Goal: Information Seeking & Learning: Learn about a topic

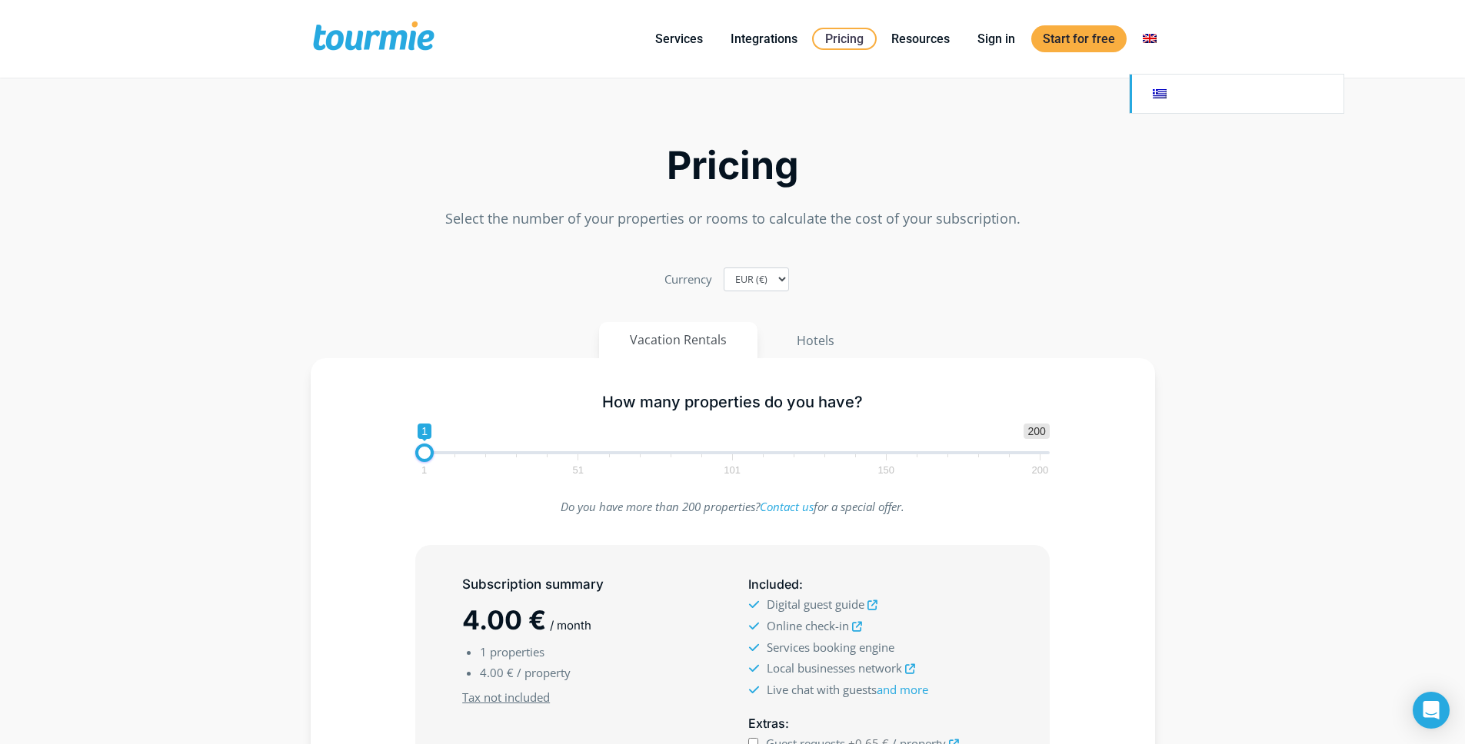
click at [1150, 80] on link "Switch to" at bounding box center [1237, 94] width 214 height 38
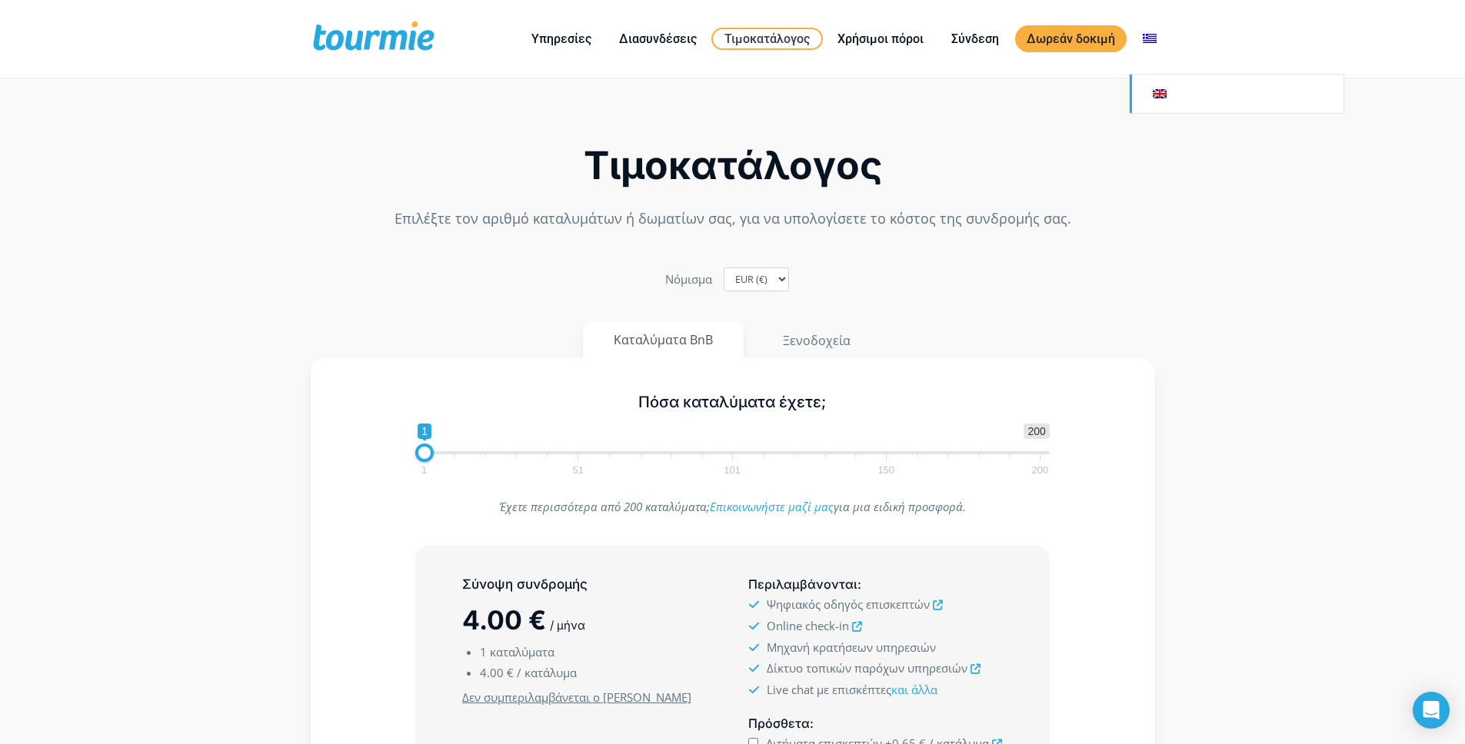
click at [1166, 88] on link "Αλλαγή σε" at bounding box center [1237, 94] width 214 height 38
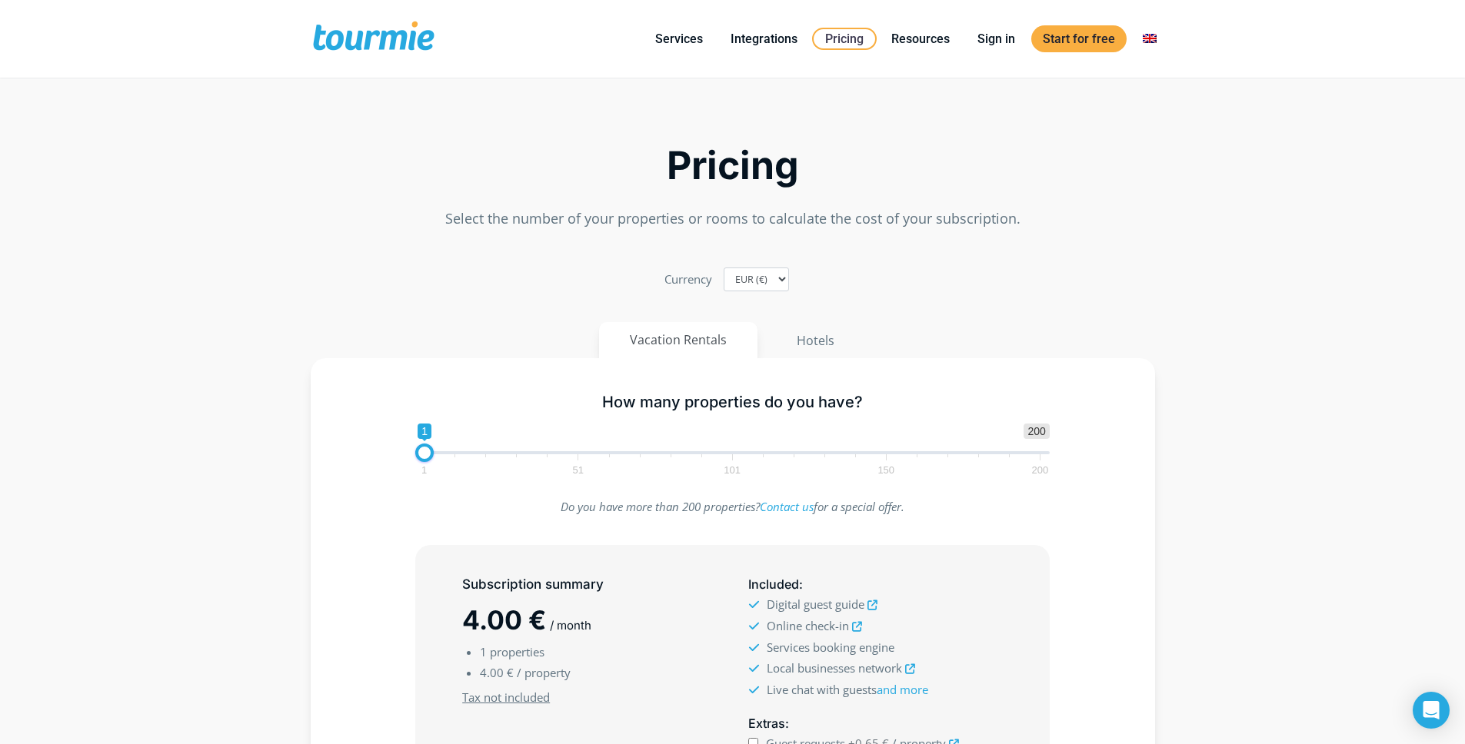
click at [596, 152] on h2 "Pricing" at bounding box center [733, 166] width 844 height 36
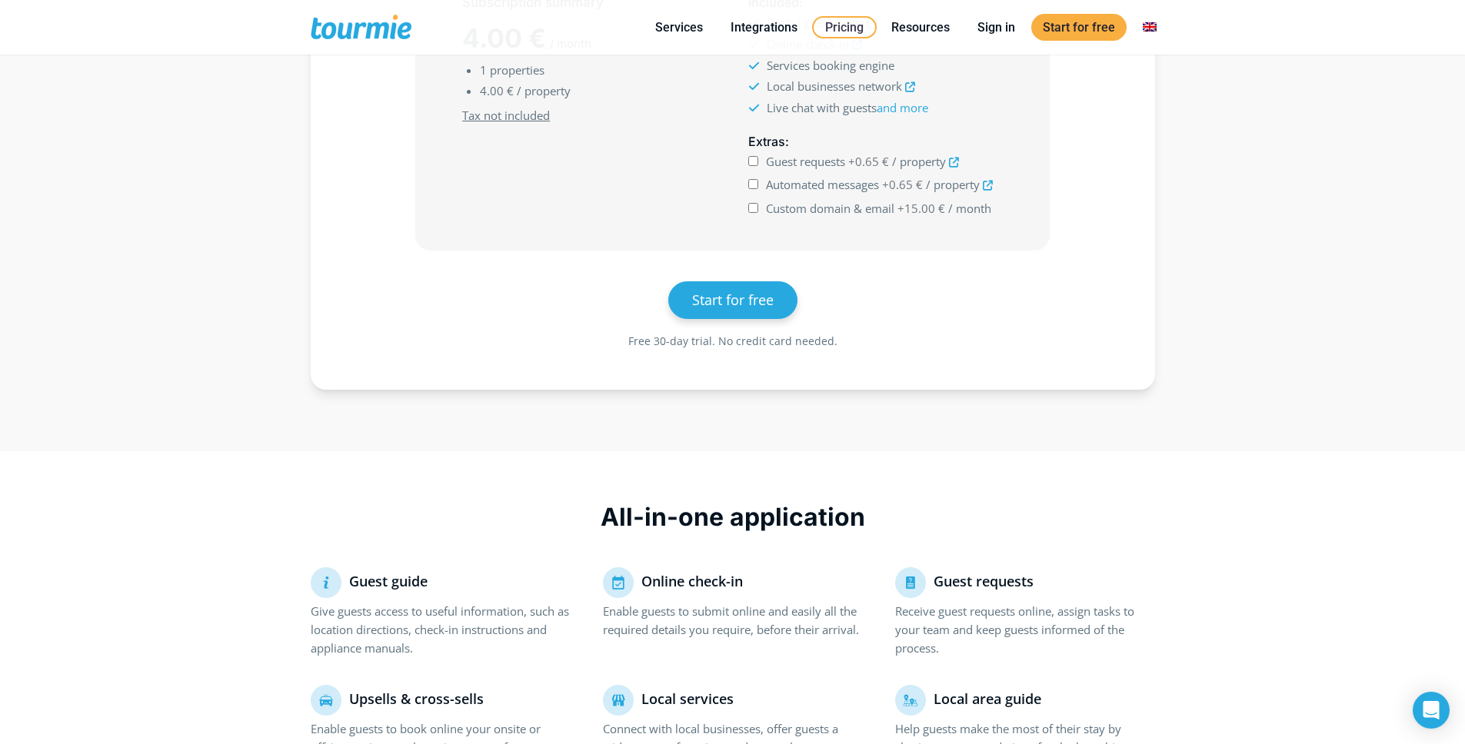
scroll to position [511, 0]
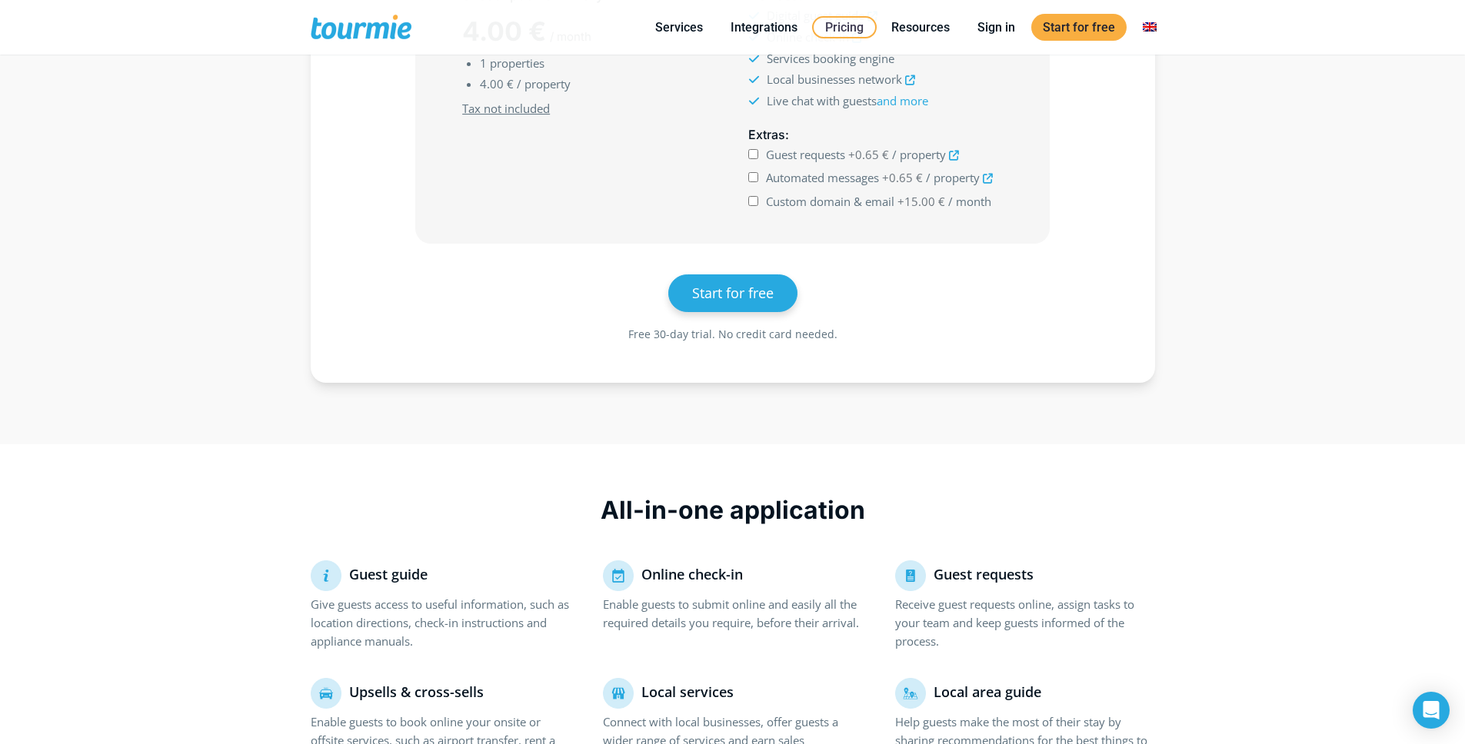
drag, startPoint x: 517, startPoint y: 162, endPoint x: 519, endPoint y: 139, distance: 23.2
click at [517, 162] on div "Subscription summary 4.00 € / month 1 properties 4.00 € / property Minimum subs…" at bounding box center [589, 100] width 286 height 240
click at [600, 156] on div "Subscription summary 4.00 € / month 1 properties 4.00 € / property Minimum subs…" at bounding box center [589, 100] width 286 height 240
click at [657, 167] on div "Subscription summary 4.00 € / month 1 properties 4.00 € / property Minimum subs…" at bounding box center [589, 100] width 286 height 240
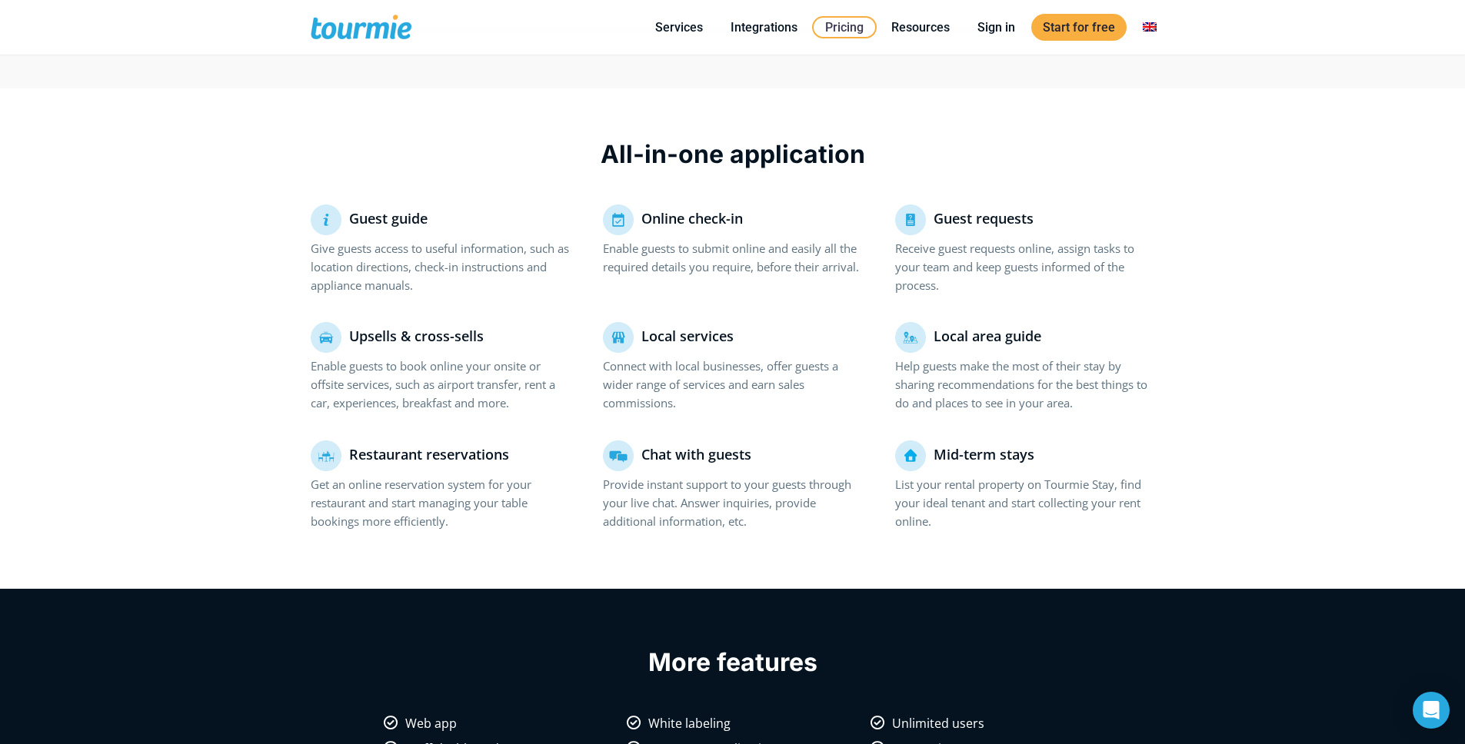
scroll to position [878, 0]
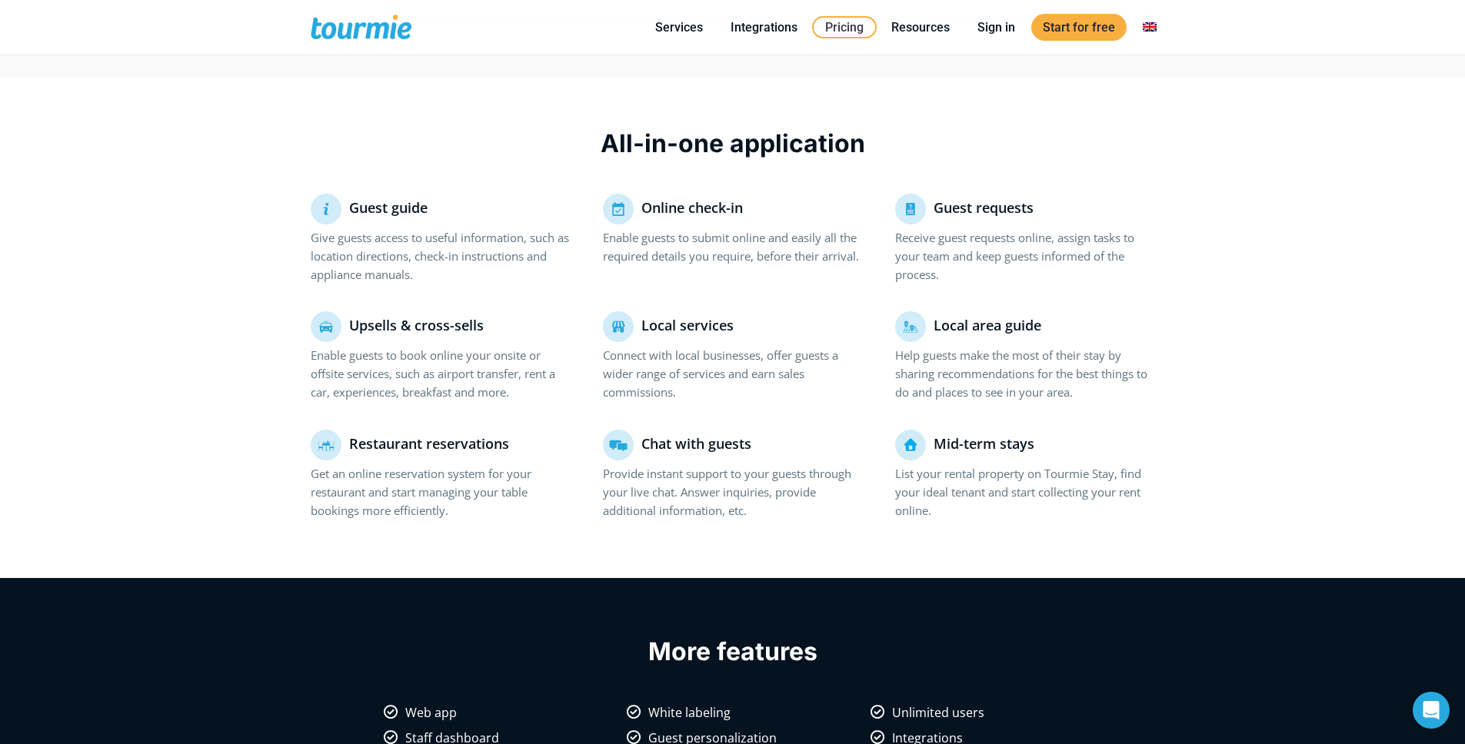
click at [514, 188] on div "All-in-one application Guest guide Give guests access to useful information, su…" at bounding box center [733, 324] width 877 height 493
click at [514, 186] on div "All-in-one application Guest guide Give guests access to useful information, su…" at bounding box center [733, 324] width 877 height 493
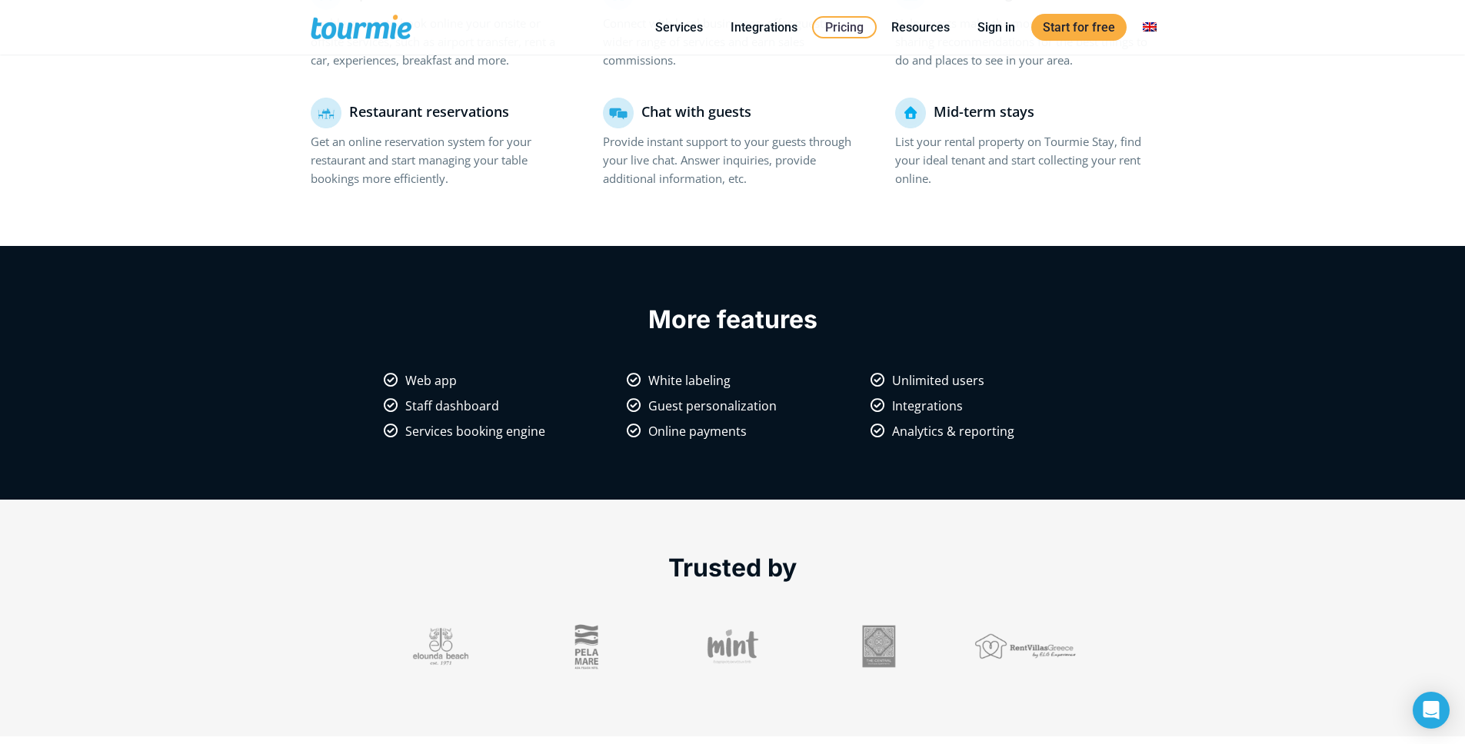
scroll to position [1267, 0]
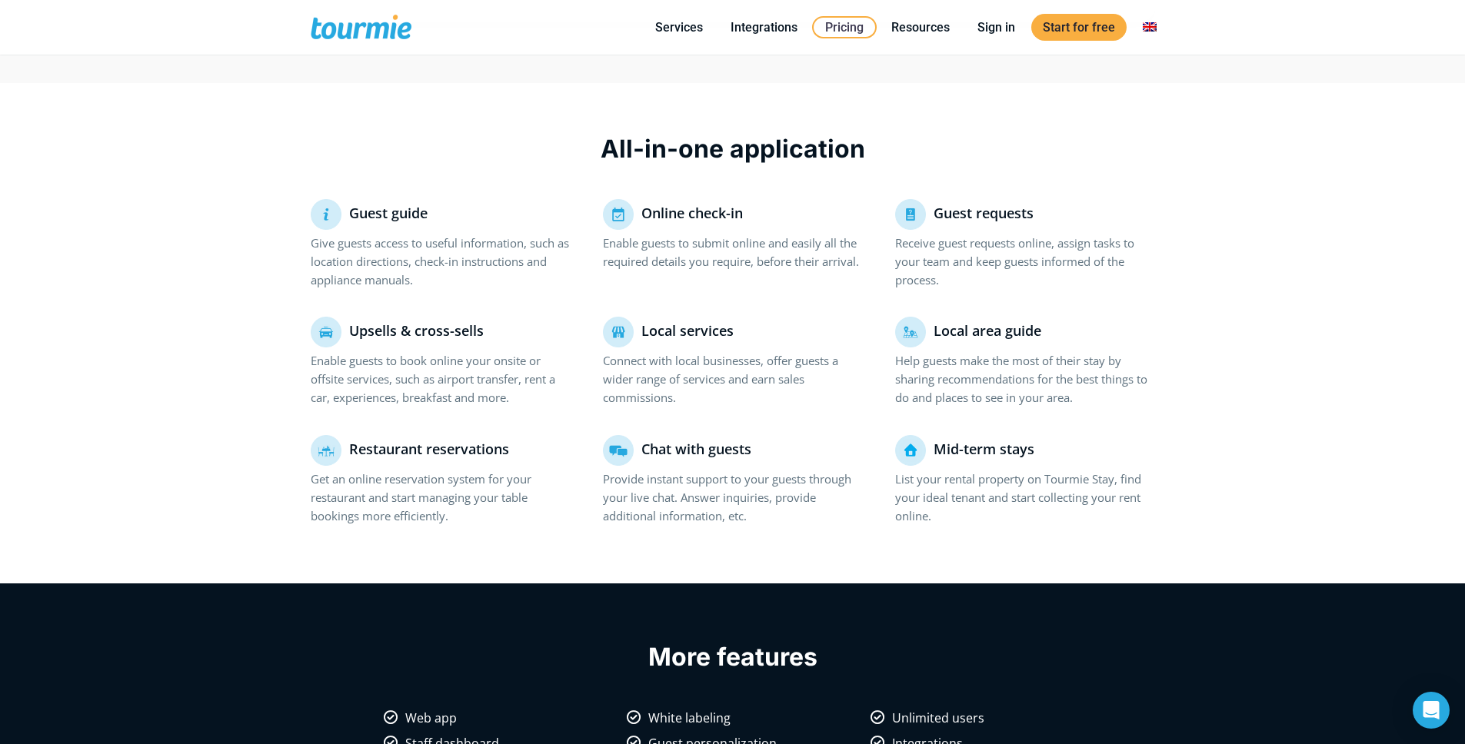
scroll to position [864, 0]
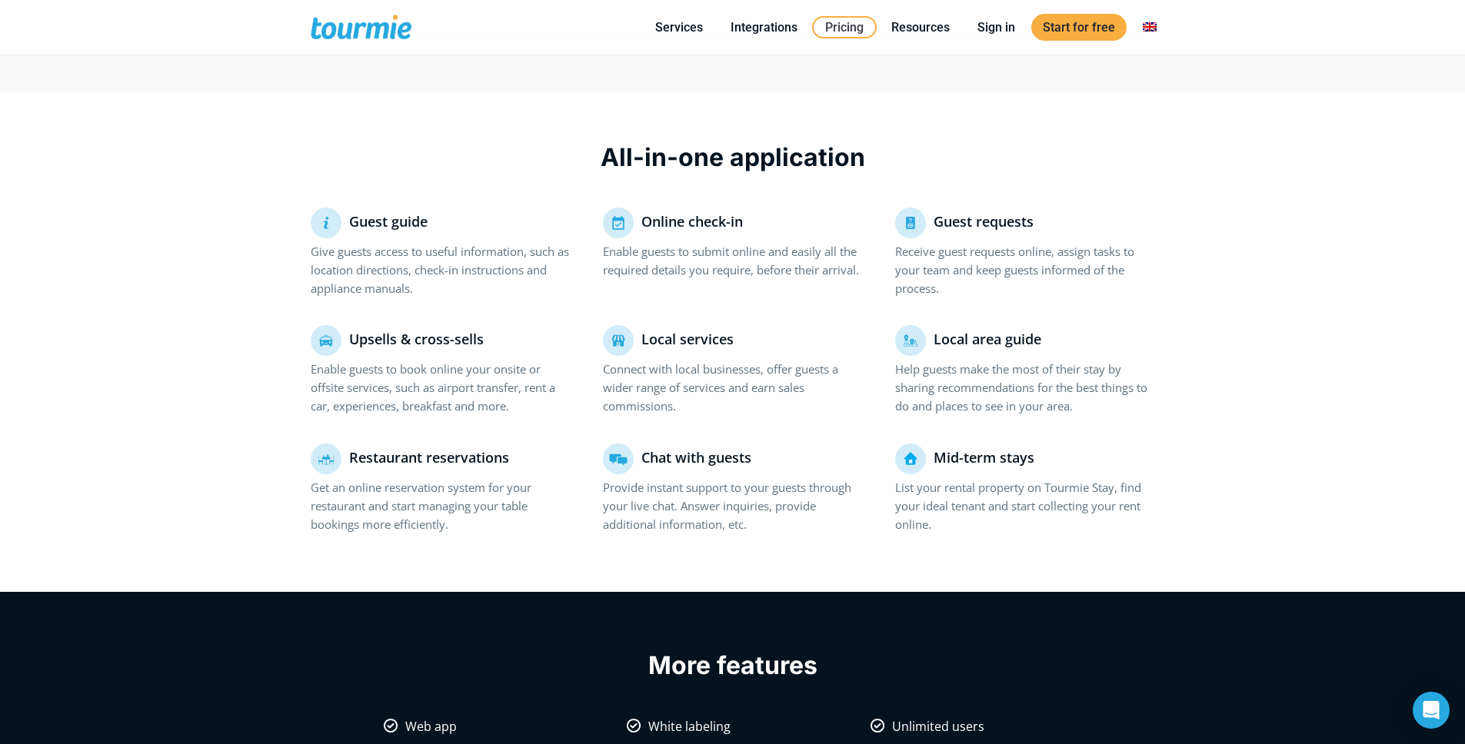
click at [514, 186] on div "All-in-one application" at bounding box center [733, 154] width 877 height 78
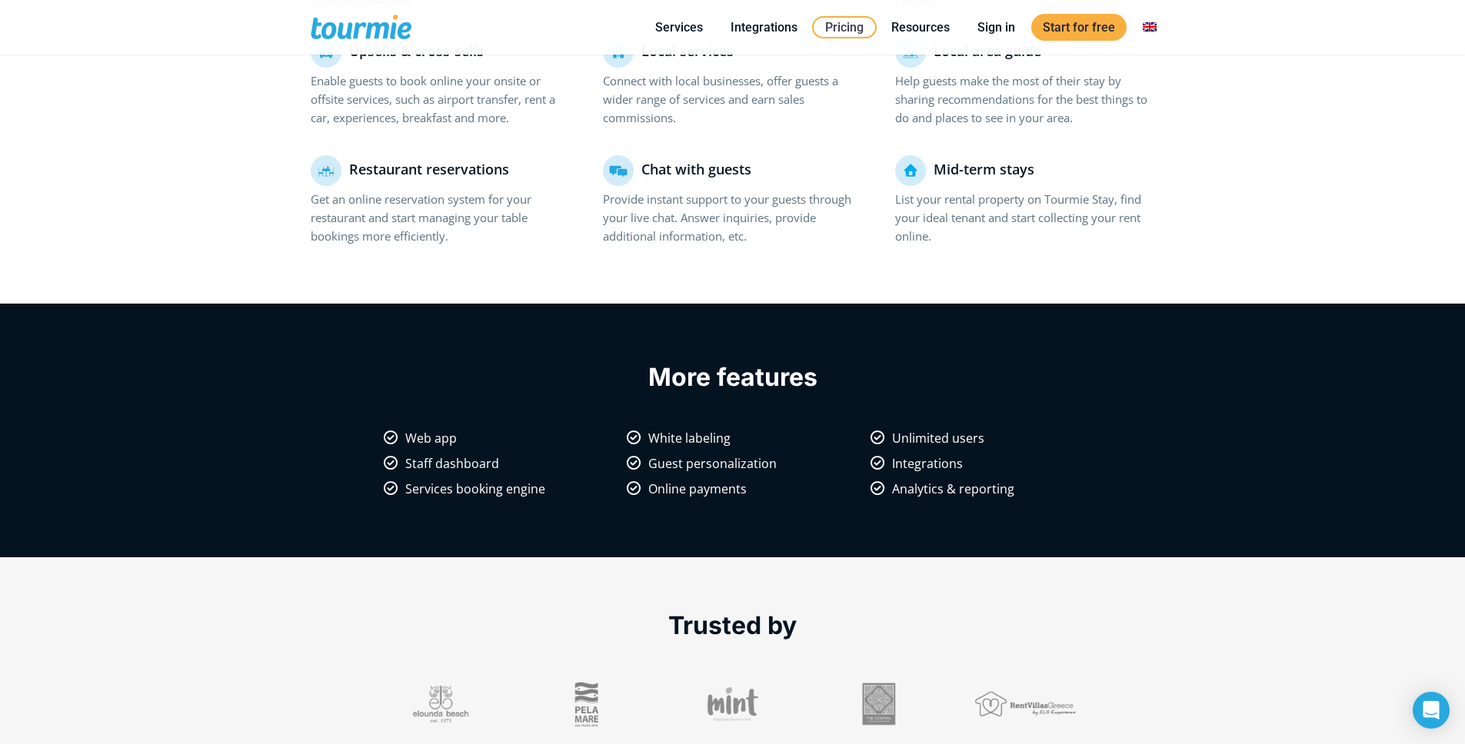
scroll to position [1232, 0]
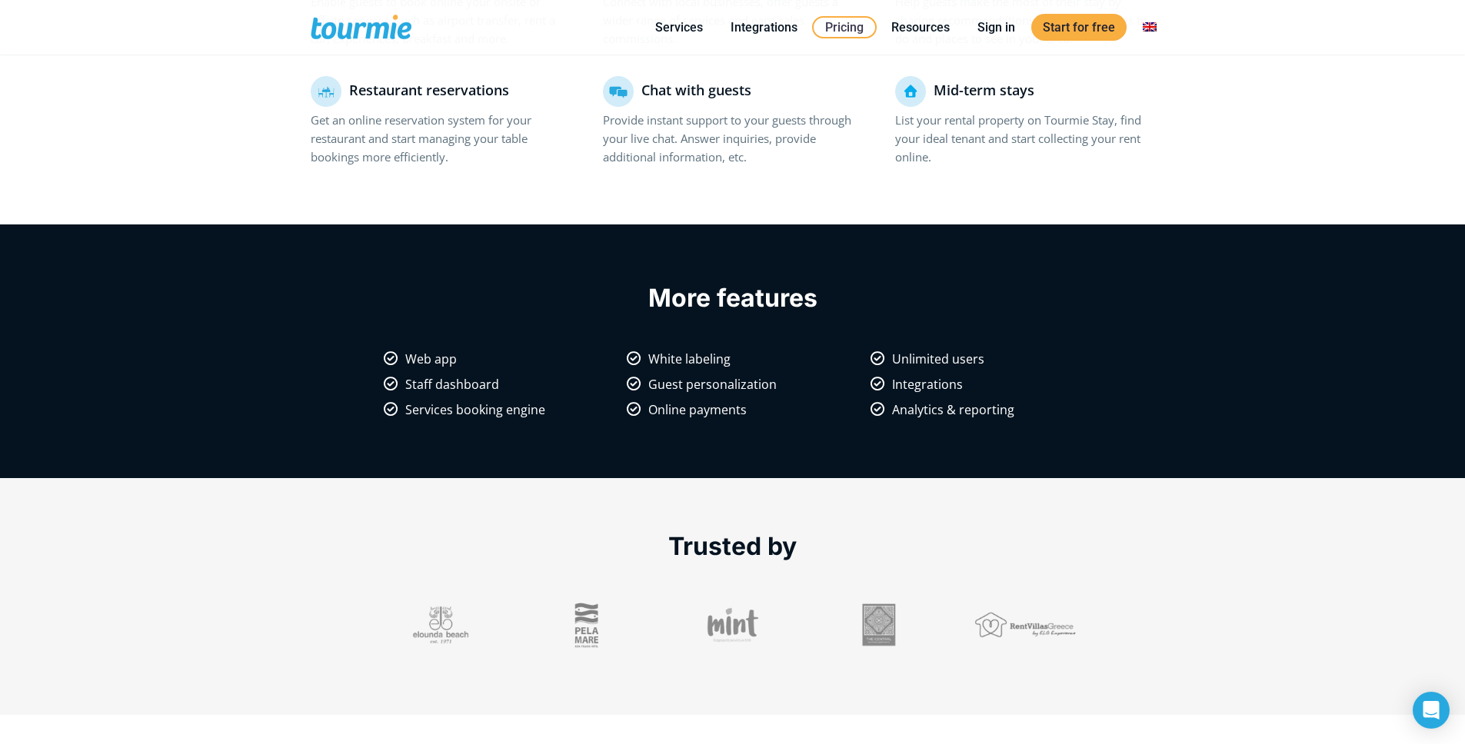
click at [514, 186] on div "Guest guide Give guests access to useful information, such as location directio…" at bounding box center [733, 17] width 877 height 355
click at [513, 186] on div "Guest guide Give guests access to useful information, such as location directio…" at bounding box center [733, 17] width 877 height 355
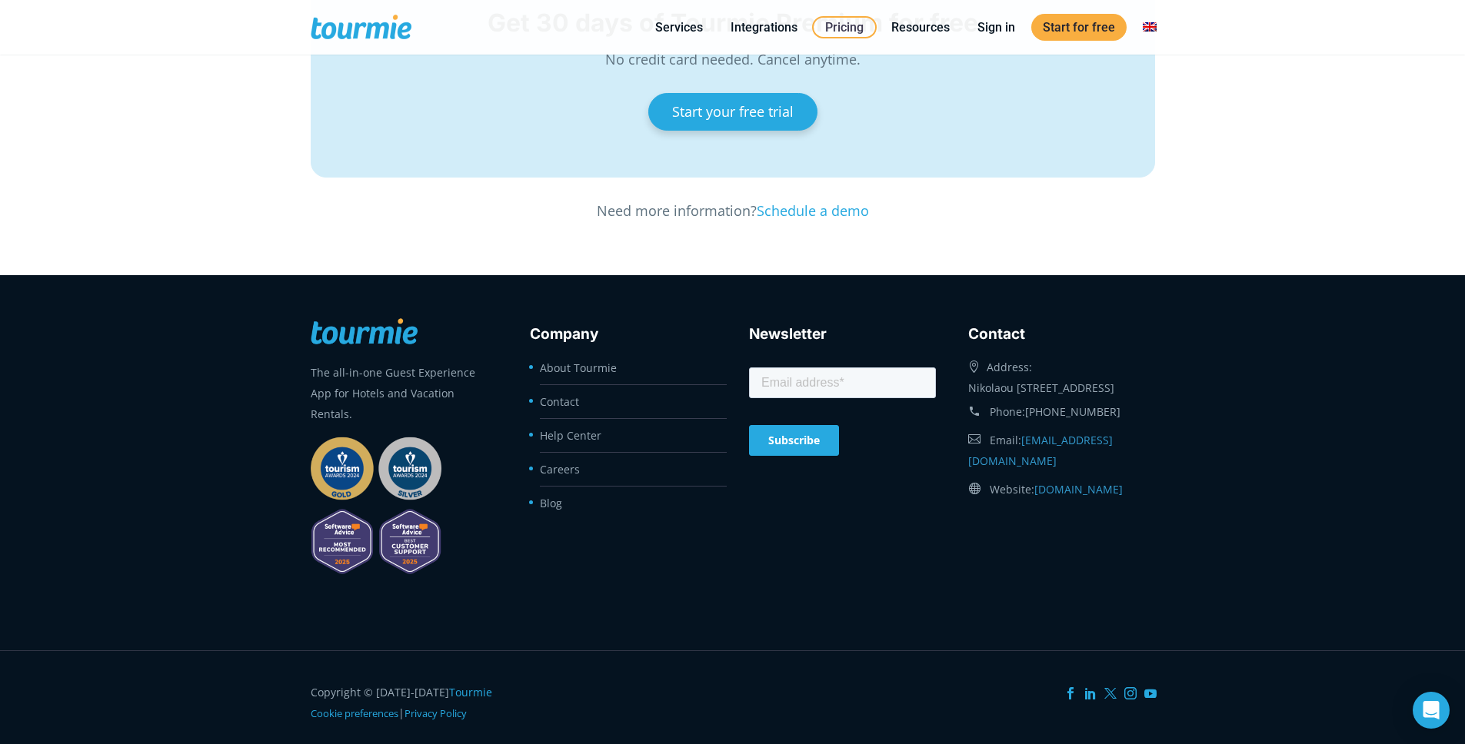
scroll to position [2638, 0]
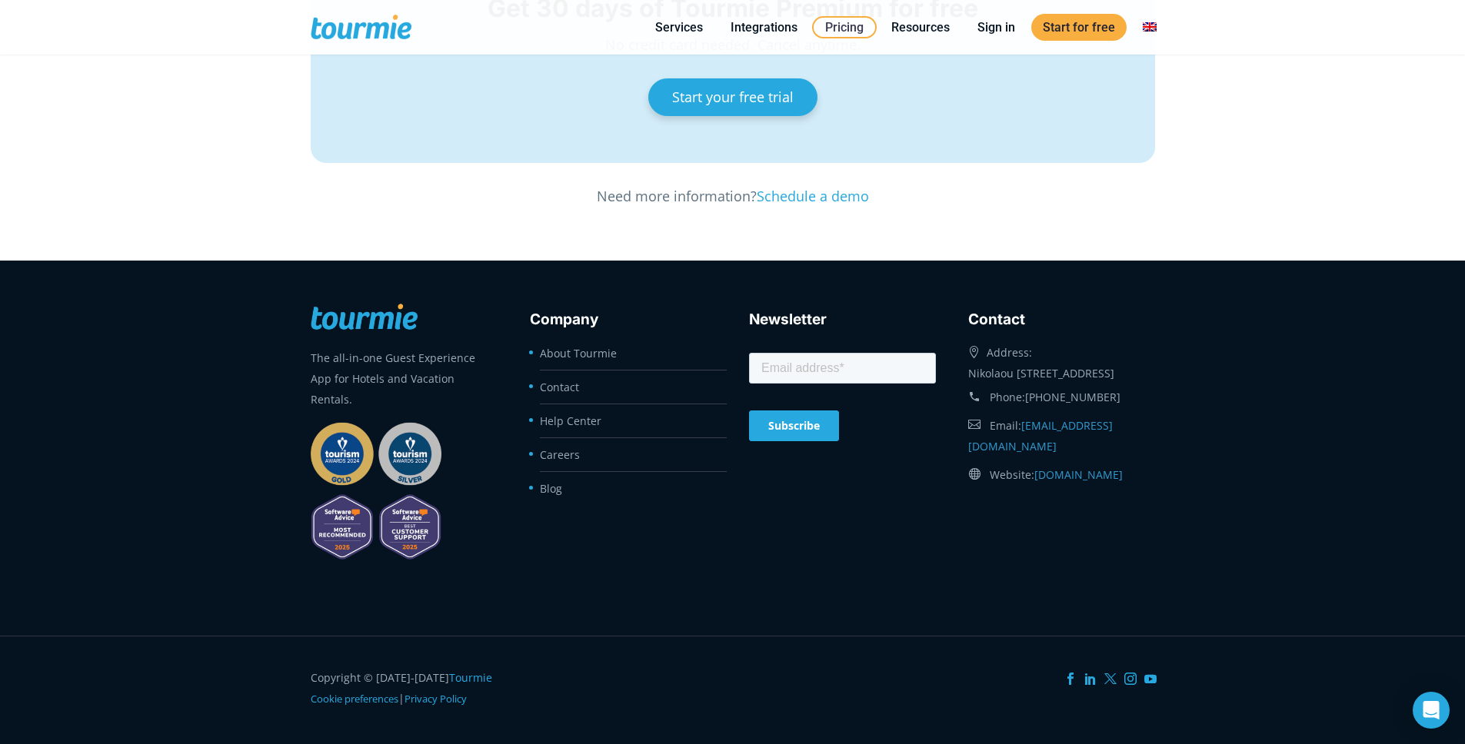
click at [493, 177] on div "Get 30 days of Tourmie Premium for free No credit card needed. Cancel anytime. …" at bounding box center [733, 74] width 877 height 265
click at [494, 176] on div "Get 30 days of Tourmie Premium for free No credit card needed. Cancel anytime. …" at bounding box center [733, 74] width 877 height 265
click at [367, 28] on span at bounding box center [374, 27] width 126 height 36
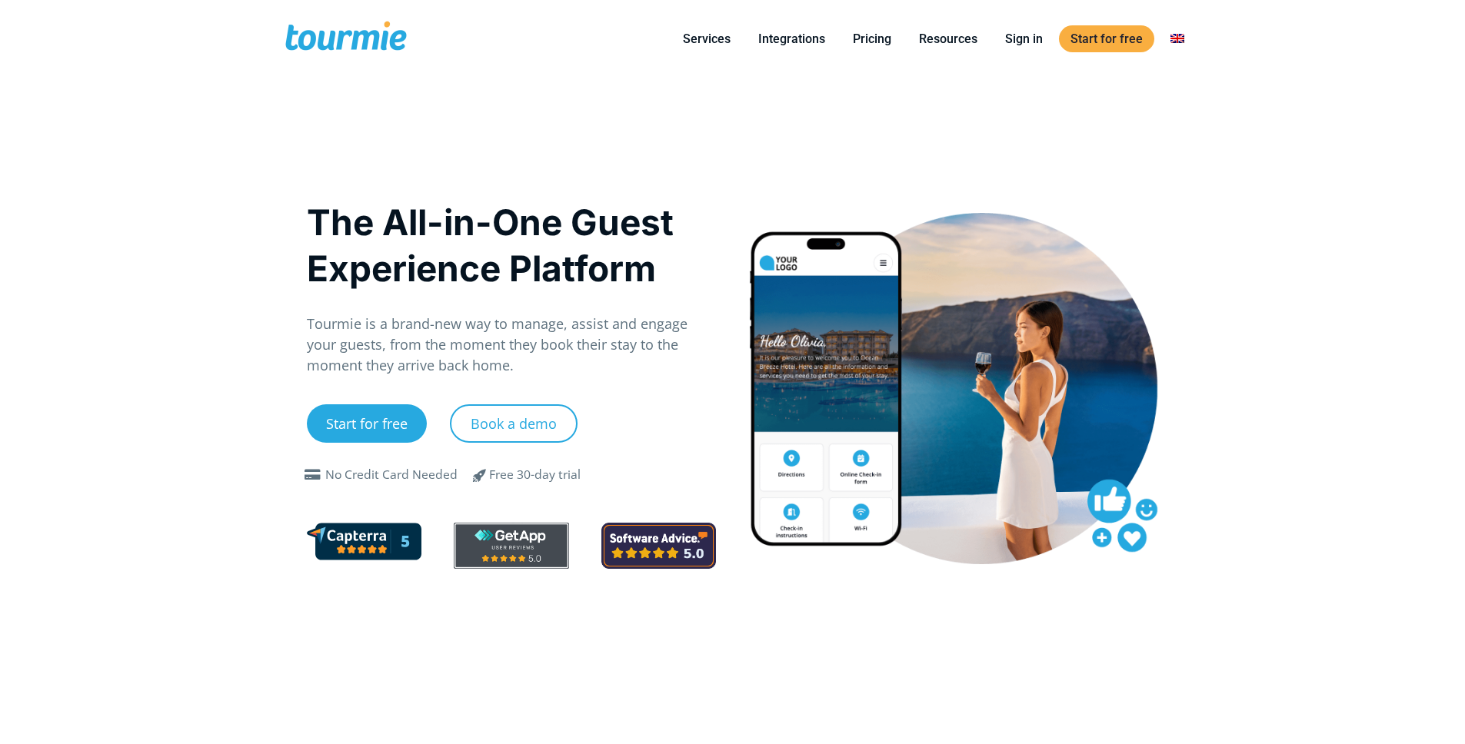
click at [342, 60] on div at bounding box center [346, 39] width 126 height 78
click at [349, 47] on span at bounding box center [346, 39] width 126 height 36
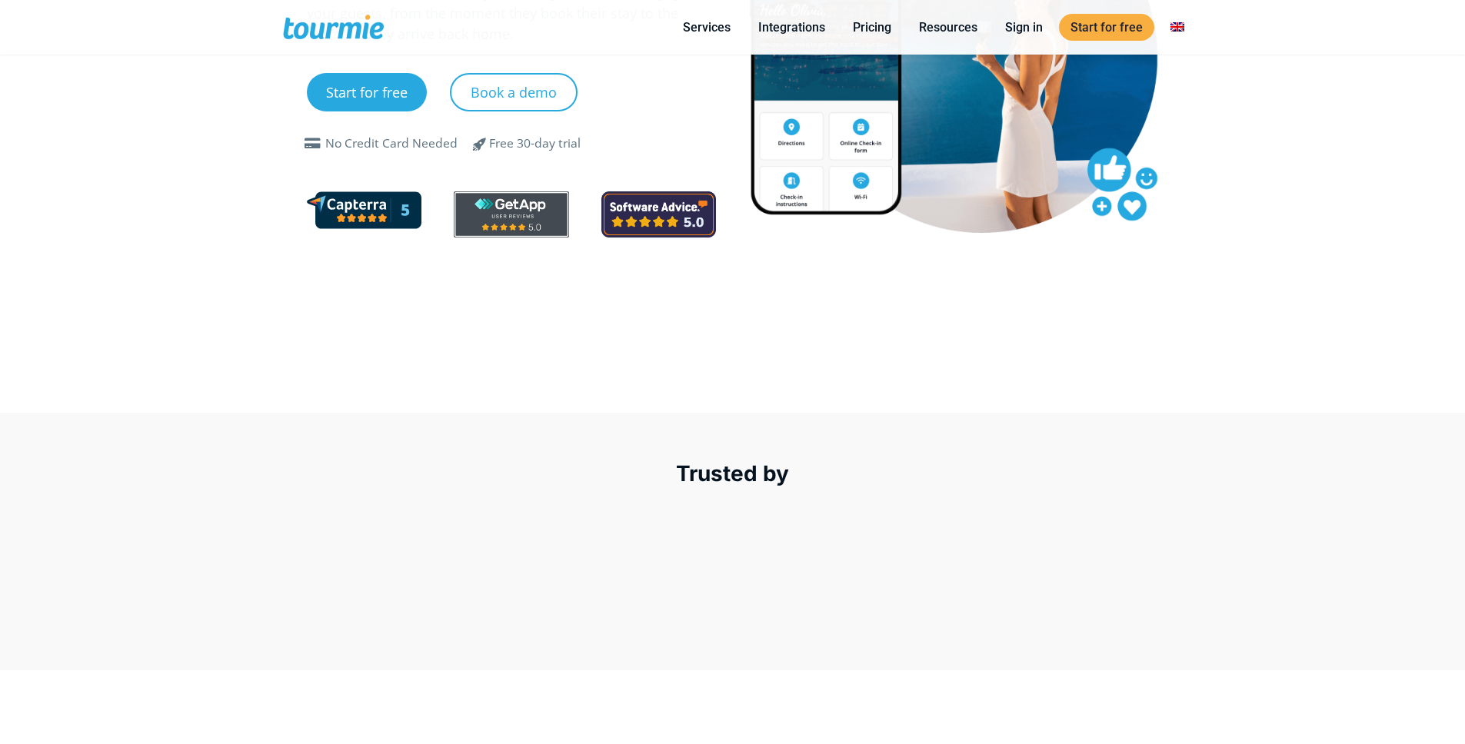
scroll to position [335, 0]
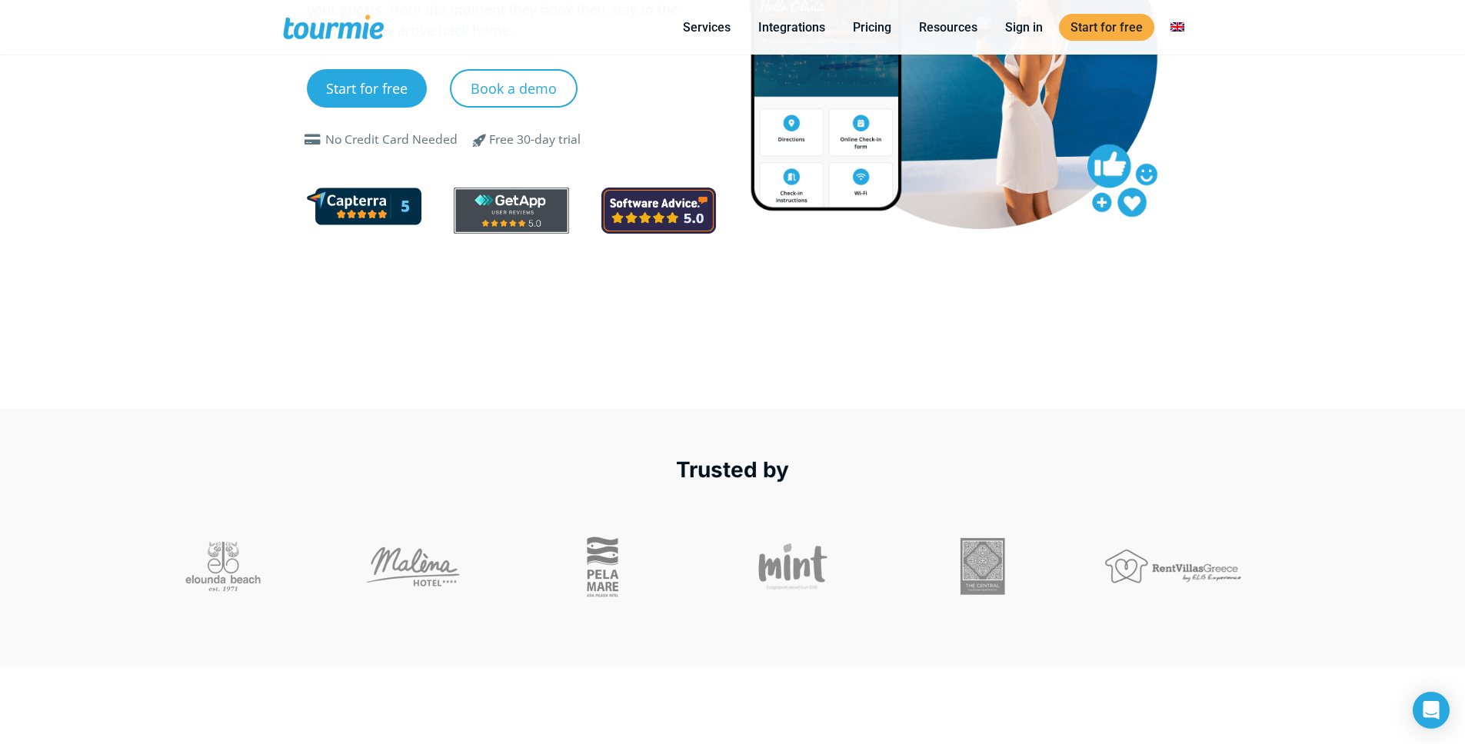
click at [372, 205] on link at bounding box center [364, 204] width 115 height 18
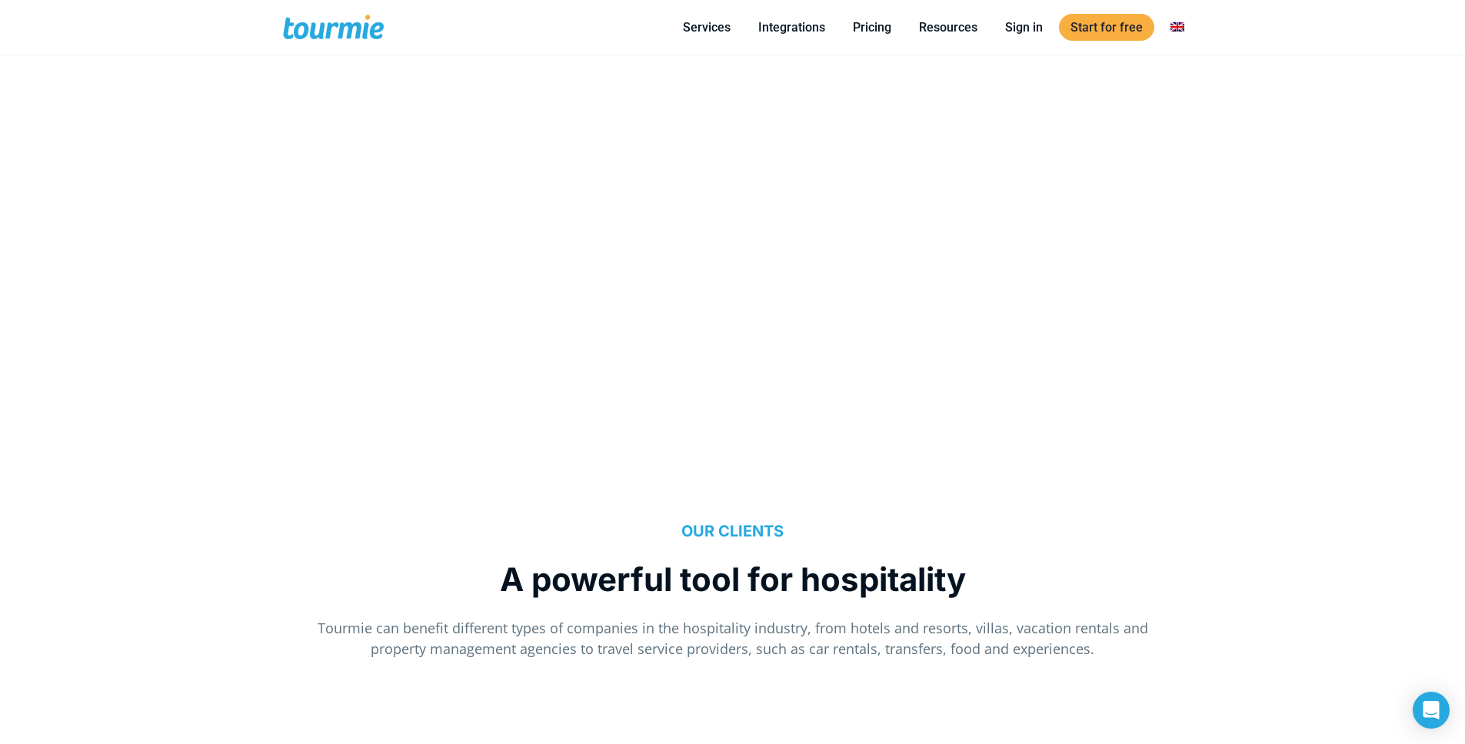
scroll to position [1127, 0]
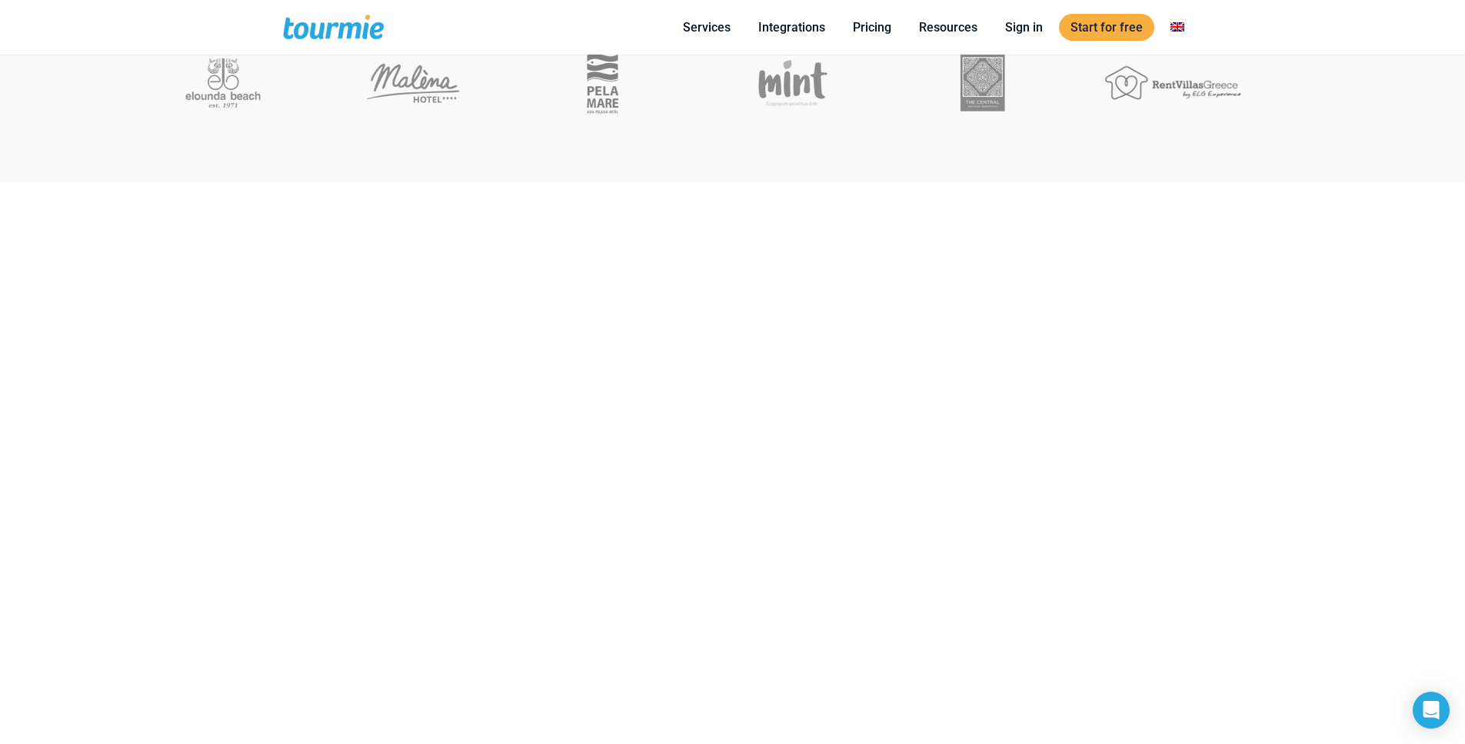
scroll to position [797, 0]
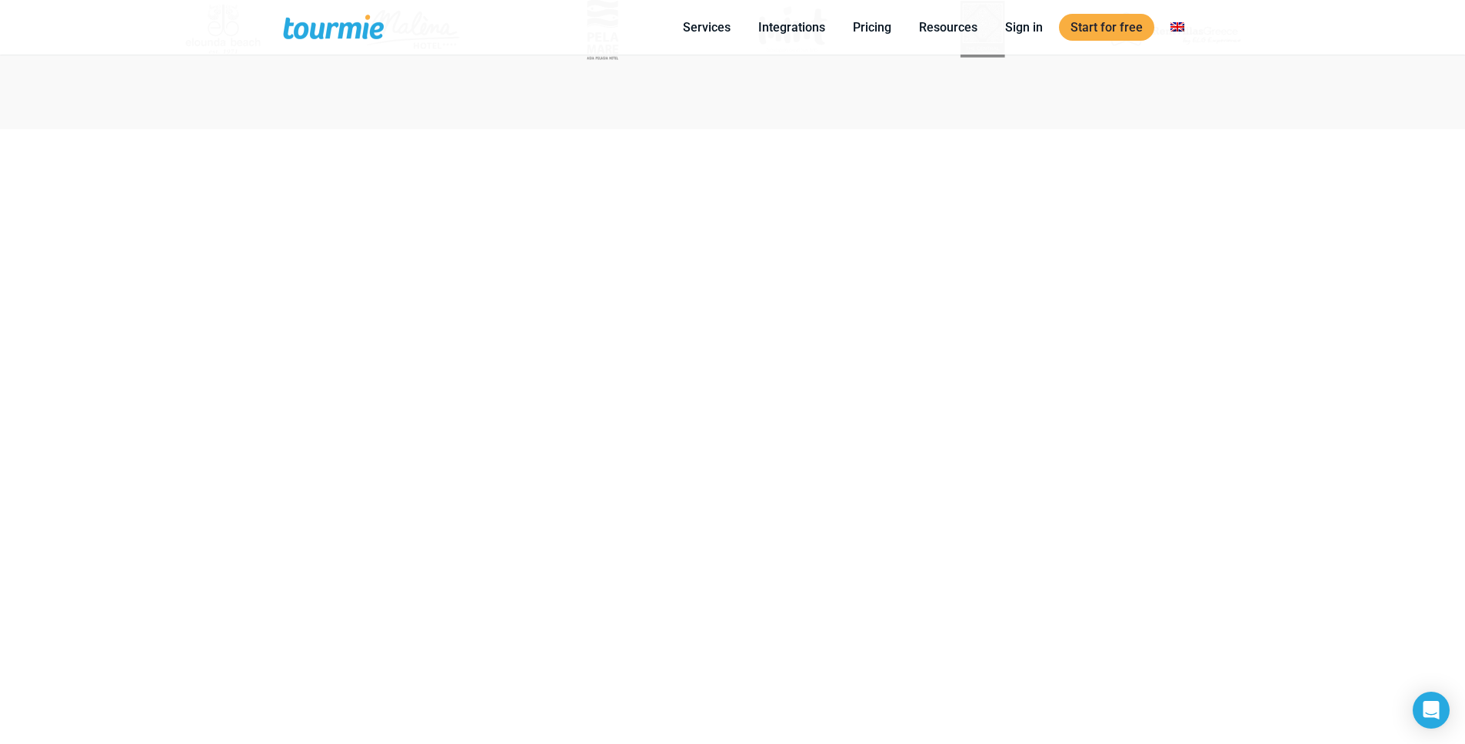
scroll to position [861, 0]
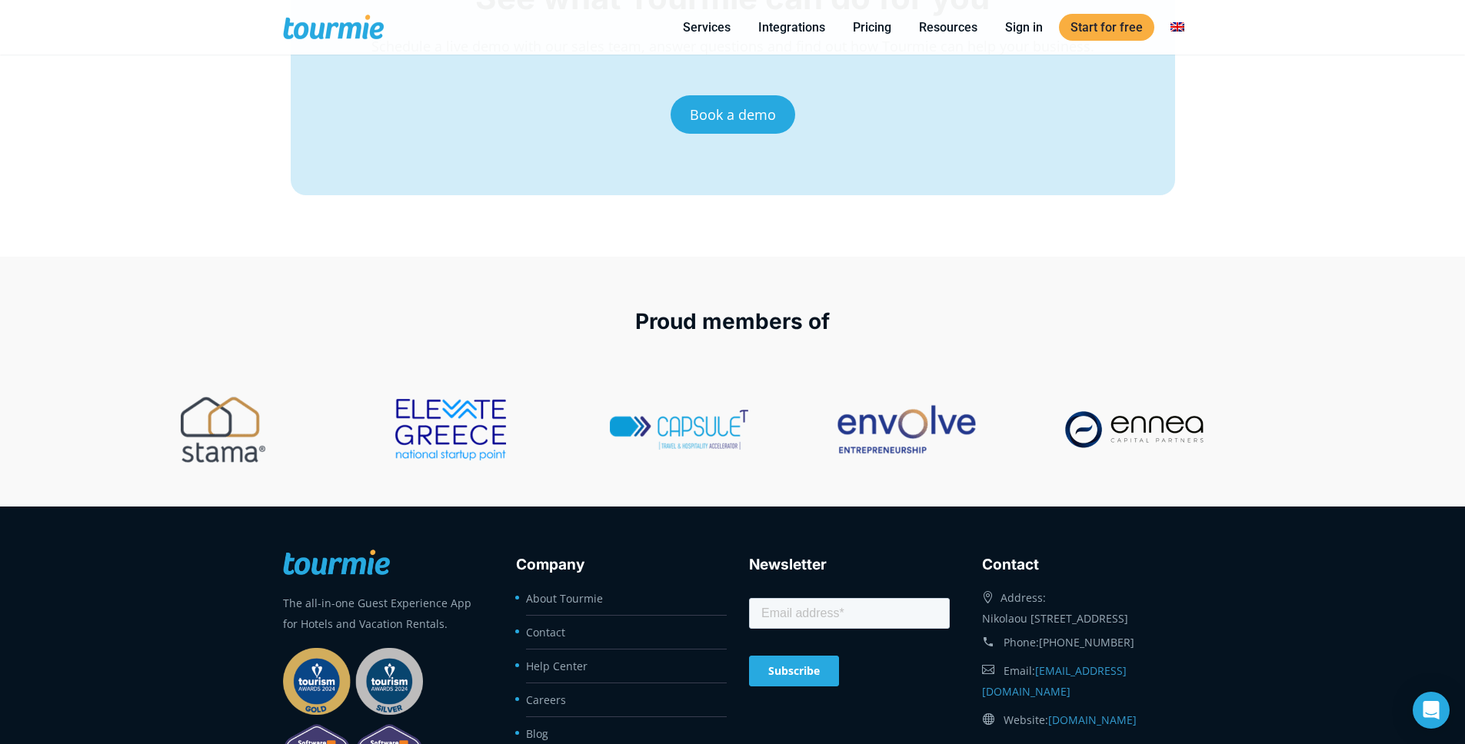
scroll to position [6114, 0]
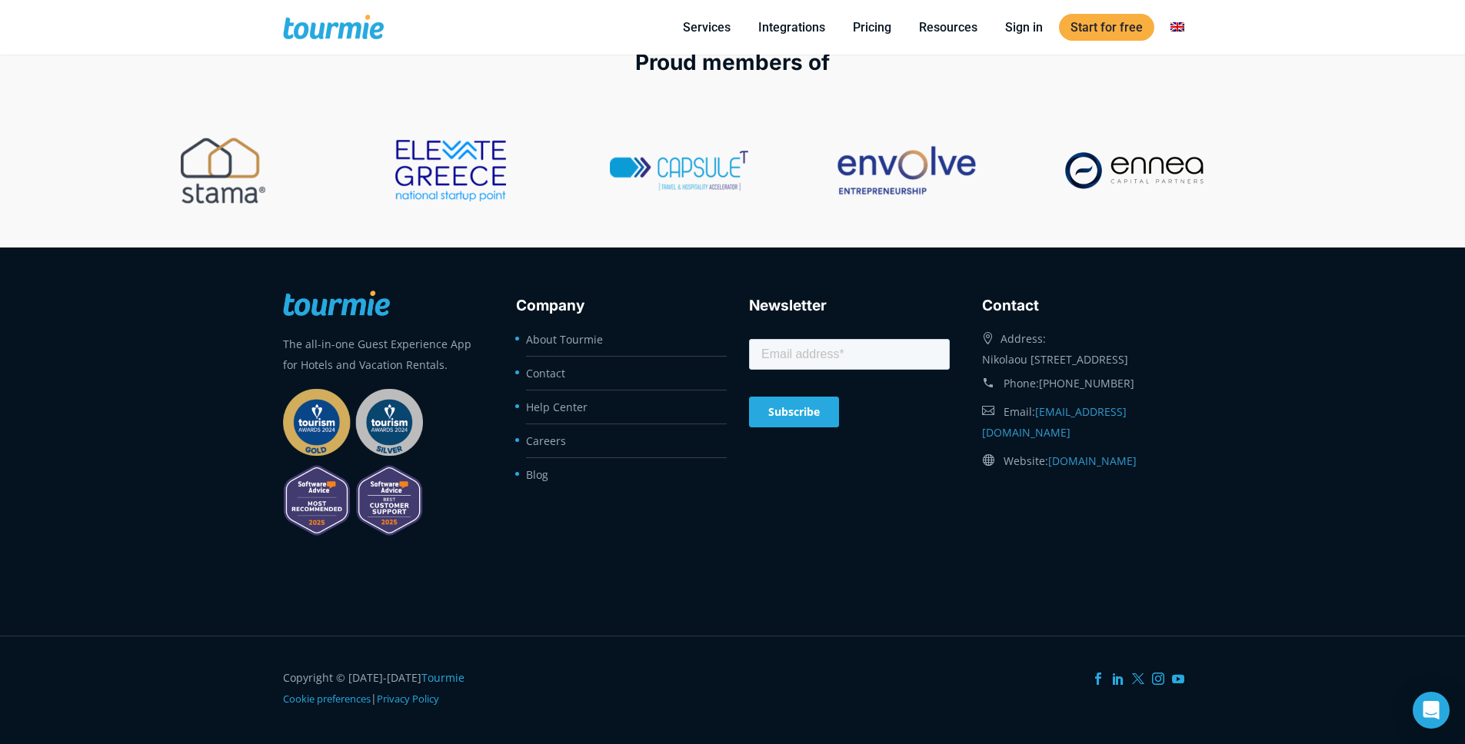
click at [250, 244] on div "Proud members of" at bounding box center [732, 123] width 1465 height 250
click at [366, 270] on footer "The all-in-one Guest Experience App for Hotels and Vacation Rentals. Company Ab…" at bounding box center [732, 442] width 1465 height 388
click at [482, 267] on footer "The all-in-one Guest Experience App for Hotels and Vacation Rentals. Company Ab…" at bounding box center [732, 442] width 1465 height 388
click at [481, 268] on footer "The all-in-one Guest Experience App for Hotels and Vacation Rentals. Company Ab…" at bounding box center [732, 442] width 1465 height 388
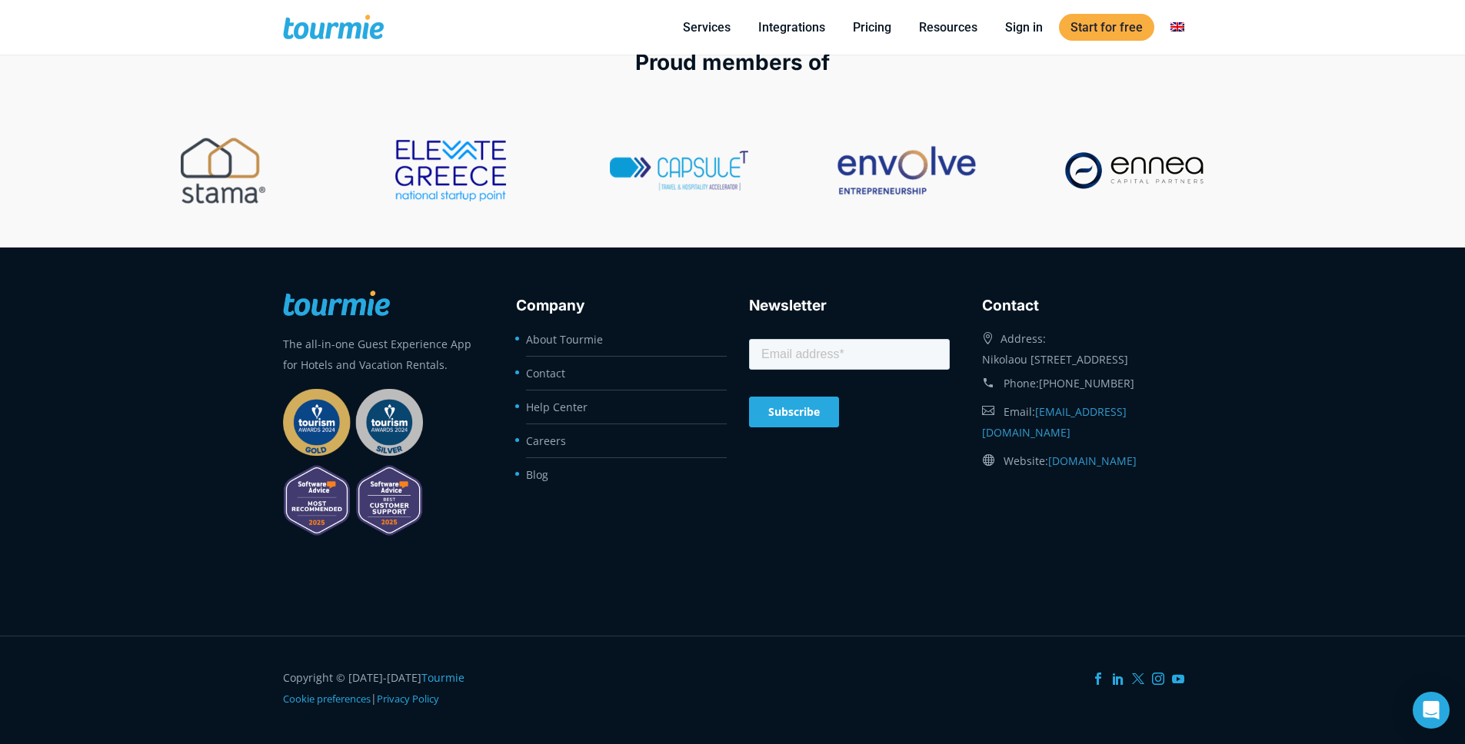
click at [502, 297] on div "Company About Tourmie Contact Help Center Careers Blog" at bounding box center [616, 384] width 233 height 213
click at [554, 441] on link "Careers" at bounding box center [546, 441] width 40 height 15
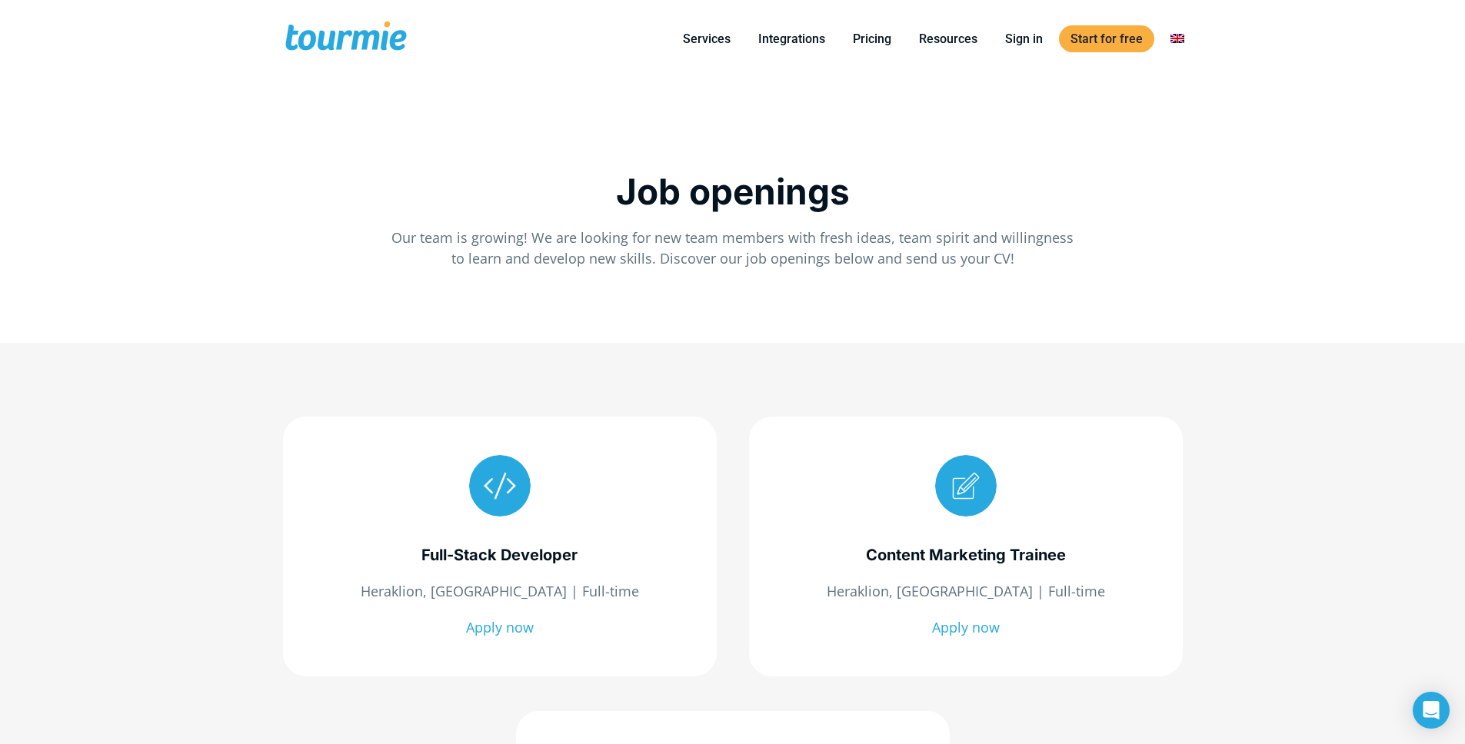
click at [372, 43] on span at bounding box center [346, 39] width 126 height 36
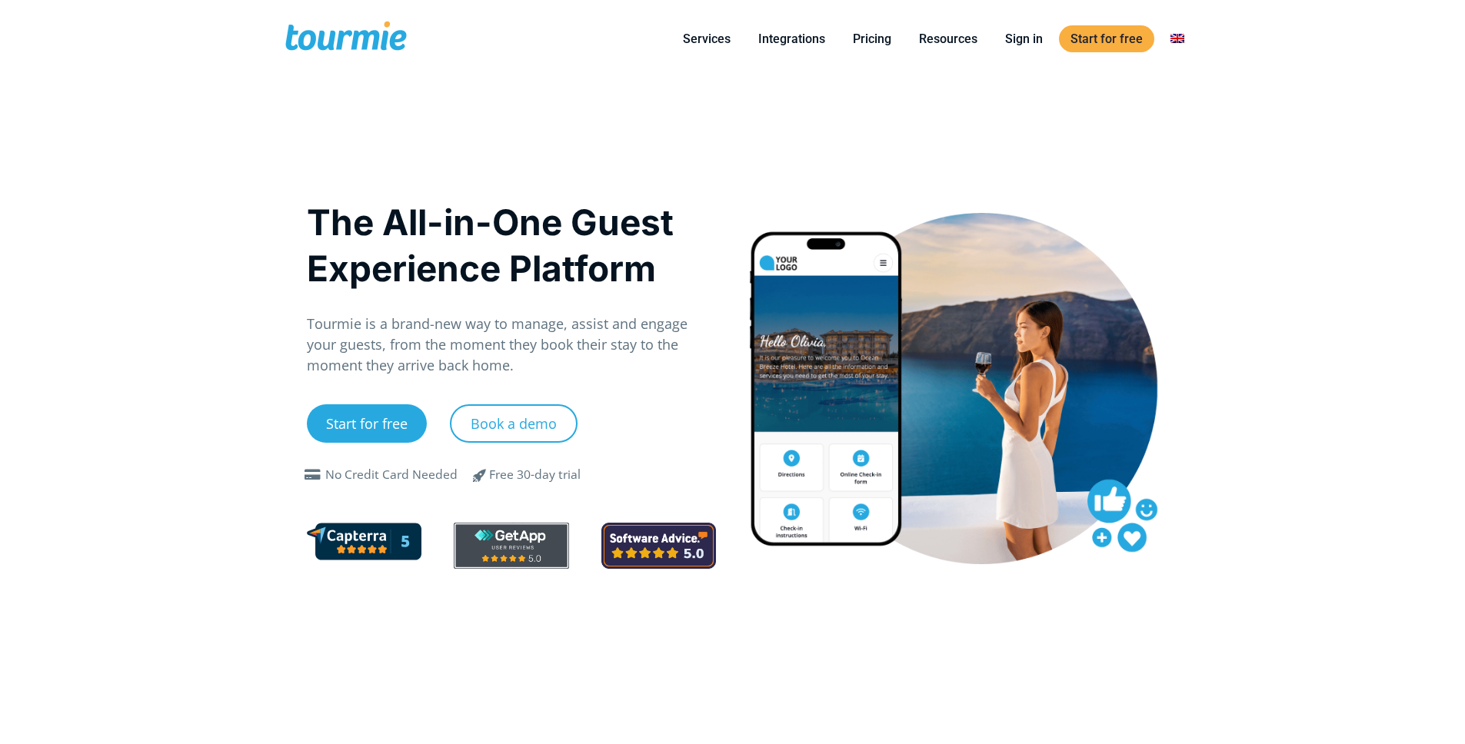
drag, startPoint x: 290, startPoint y: 62, endPoint x: 300, endPoint y: 46, distance: 19.0
click at [290, 62] on div at bounding box center [346, 39] width 126 height 78
click at [301, 44] on span at bounding box center [346, 39] width 126 height 36
